Goal: Find specific page/section: Find specific page/section

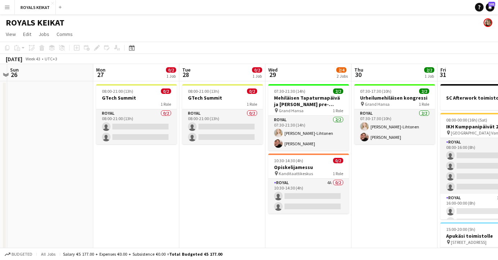
scroll to position [0, 218]
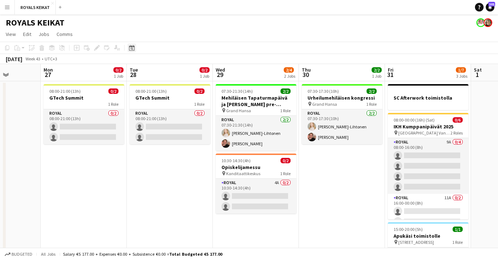
click at [131, 47] on icon at bounding box center [131, 48] width 5 height 6
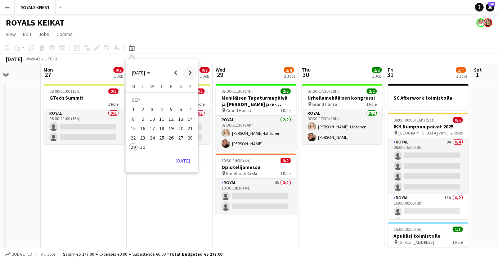
click at [192, 73] on span "Next month" at bounding box center [190, 73] width 14 height 14
click at [189, 71] on span "Next month" at bounding box center [190, 73] width 14 height 14
click at [133, 108] on span "1" at bounding box center [133, 110] width 9 height 9
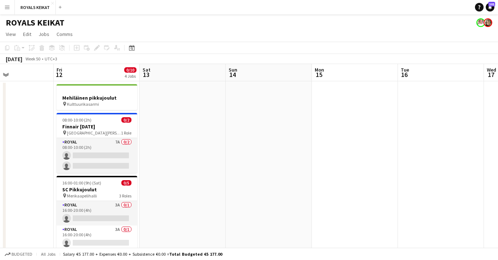
scroll to position [0, 217]
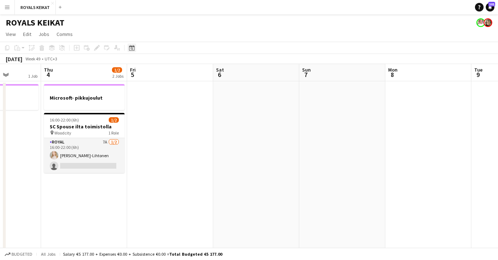
click at [132, 48] on icon "Date picker" at bounding box center [132, 48] width 6 height 6
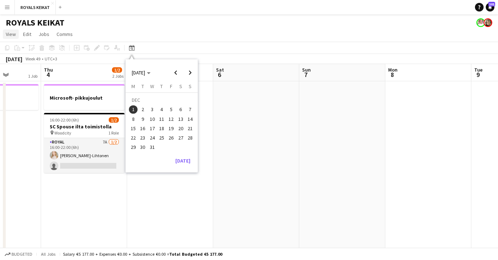
click at [9, 35] on span "View" at bounding box center [11, 34] width 10 height 6
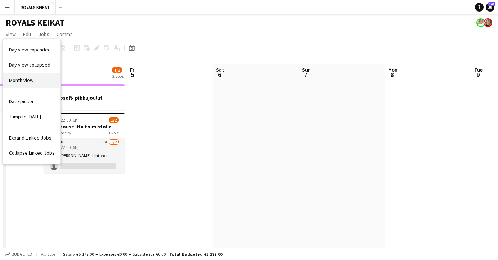
click at [15, 81] on span "Month view" at bounding box center [21, 80] width 24 height 6
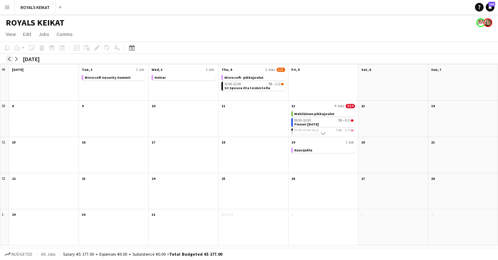
click at [9, 58] on app-icon "arrow-left" at bounding box center [9, 59] width 4 height 4
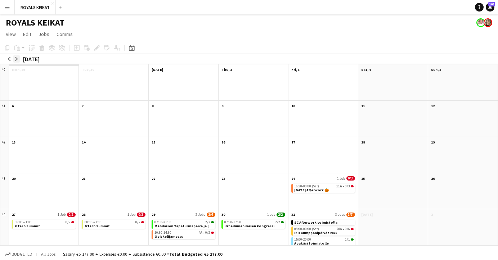
click at [15, 58] on app-icon "arrow-right" at bounding box center [16, 59] width 4 height 4
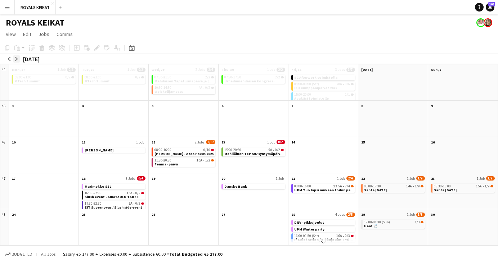
click at [15, 58] on app-icon "arrow-right" at bounding box center [16, 59] width 4 height 4
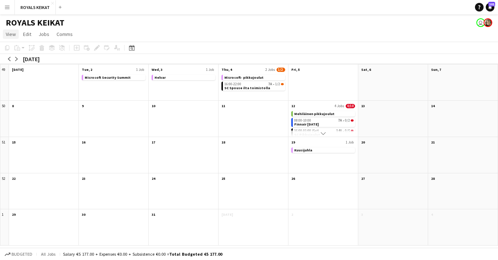
click at [8, 34] on span "View" at bounding box center [11, 34] width 10 height 6
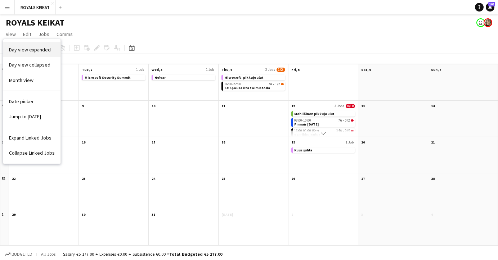
click at [26, 52] on span "Day view expanded" at bounding box center [30, 49] width 42 height 6
